Goal: Find specific page/section: Find specific page/section

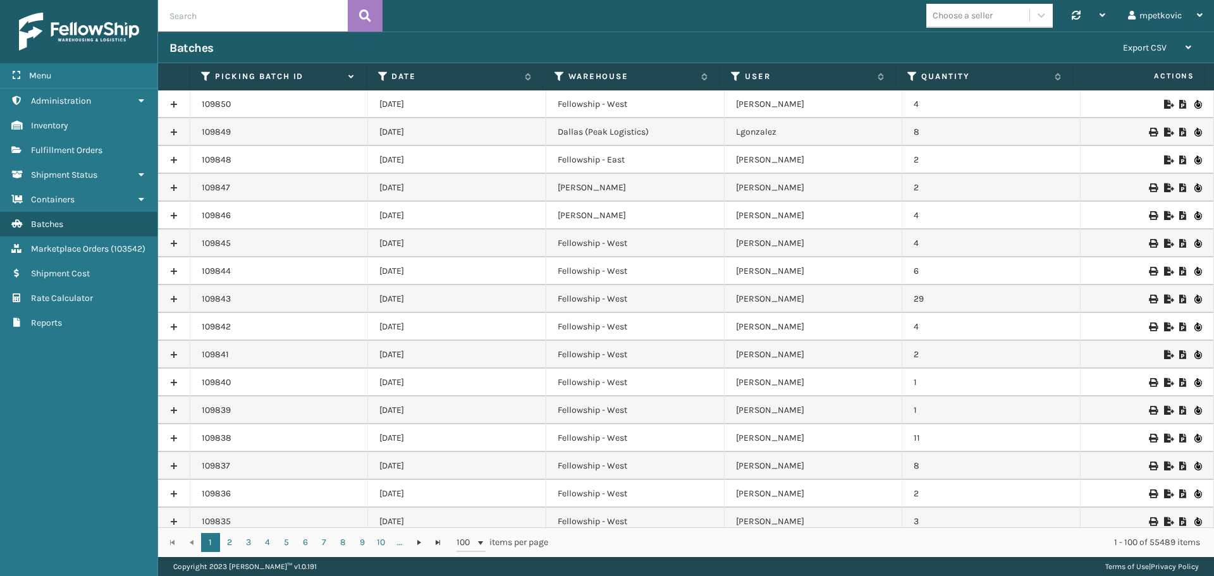
click at [464, 47] on div "Batches" at bounding box center [640, 47] width 942 height 15
click at [298, 47] on div "Batches" at bounding box center [640, 47] width 942 height 15
click at [257, 48] on div "Batches" at bounding box center [640, 47] width 942 height 15
click at [235, 49] on div "Batches" at bounding box center [640, 47] width 942 height 15
click at [266, 42] on div "Batches" at bounding box center [640, 47] width 942 height 15
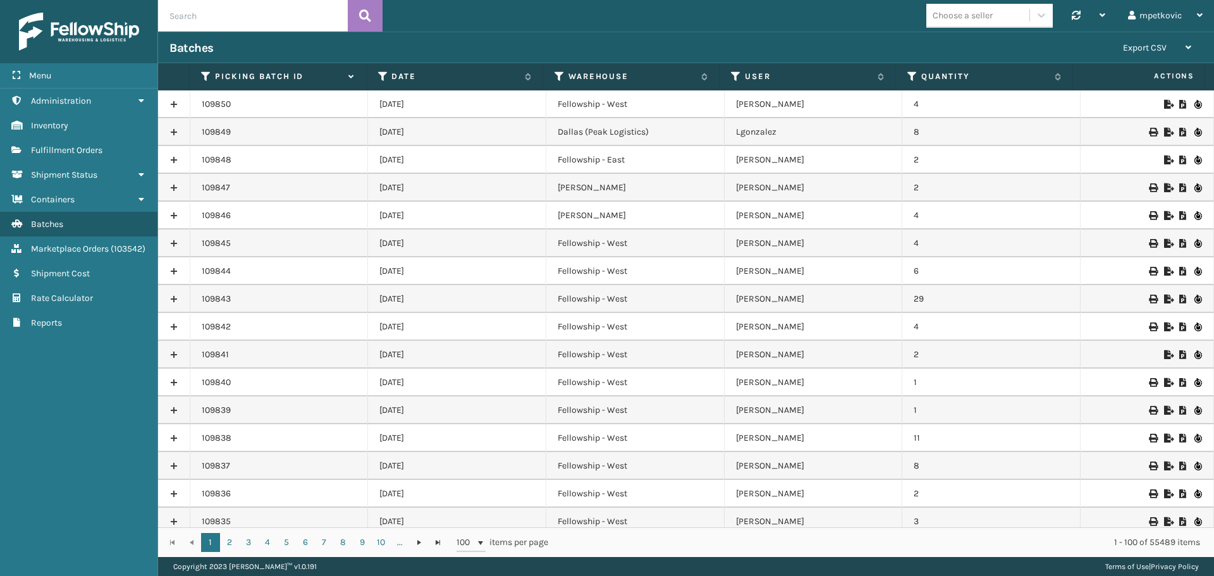
click at [297, 45] on div "Batches" at bounding box center [640, 47] width 942 height 15
click at [311, 42] on div "Batches" at bounding box center [640, 47] width 942 height 15
click at [295, 44] on div "Batches" at bounding box center [640, 47] width 942 height 15
click at [266, 48] on div "Batches" at bounding box center [640, 47] width 942 height 15
click at [231, 49] on div "Batches" at bounding box center [640, 47] width 942 height 15
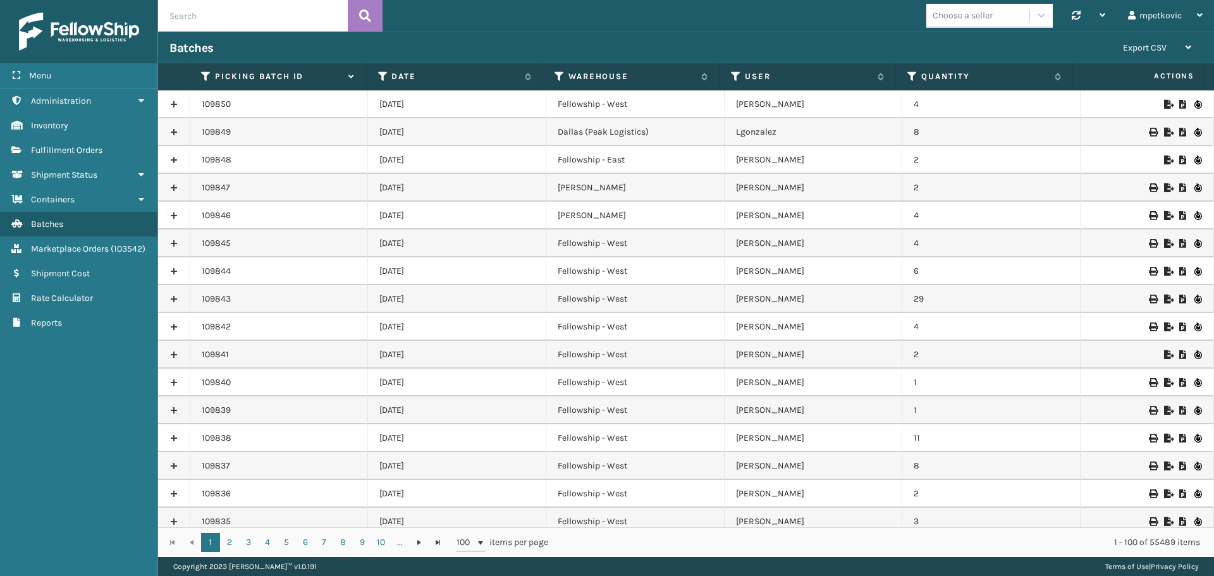
click at [232, 46] on div "Batches" at bounding box center [640, 47] width 942 height 15
drag, startPoint x: 331, startPoint y: 43, endPoint x: 287, endPoint y: 43, distance: 43.6
click at [331, 43] on div "Batches" at bounding box center [640, 47] width 942 height 15
drag, startPoint x: 279, startPoint y: 43, endPoint x: 259, endPoint y: 43, distance: 20.2
click at [278, 43] on div "Batches" at bounding box center [640, 47] width 942 height 15
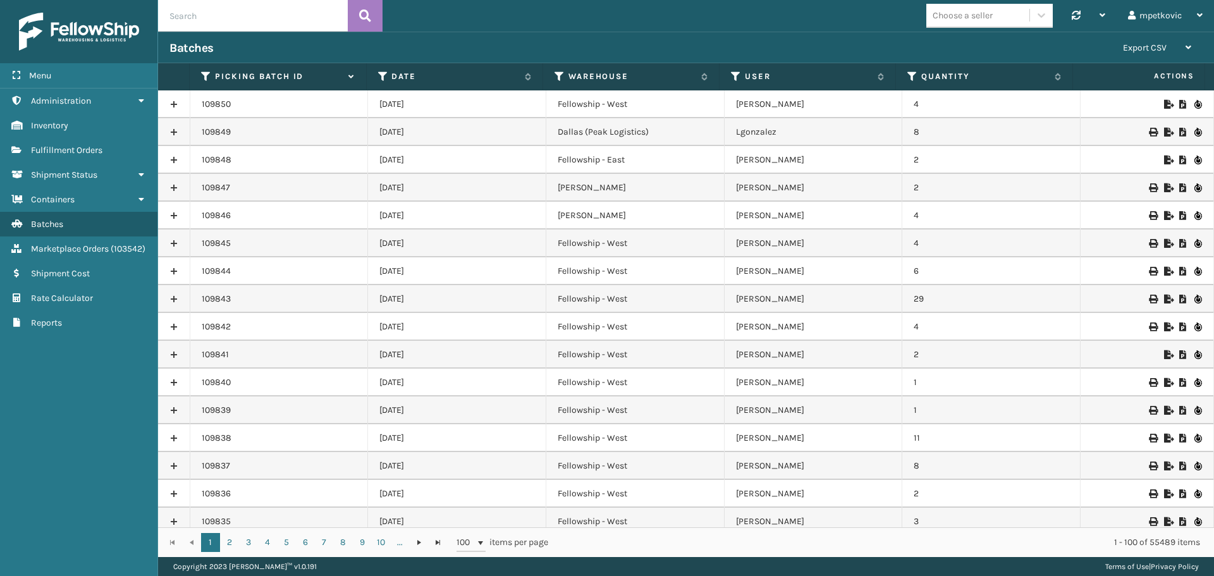
click at [231, 49] on div "Batches" at bounding box center [640, 47] width 942 height 15
